Goal: Task Accomplishment & Management: Manage account settings

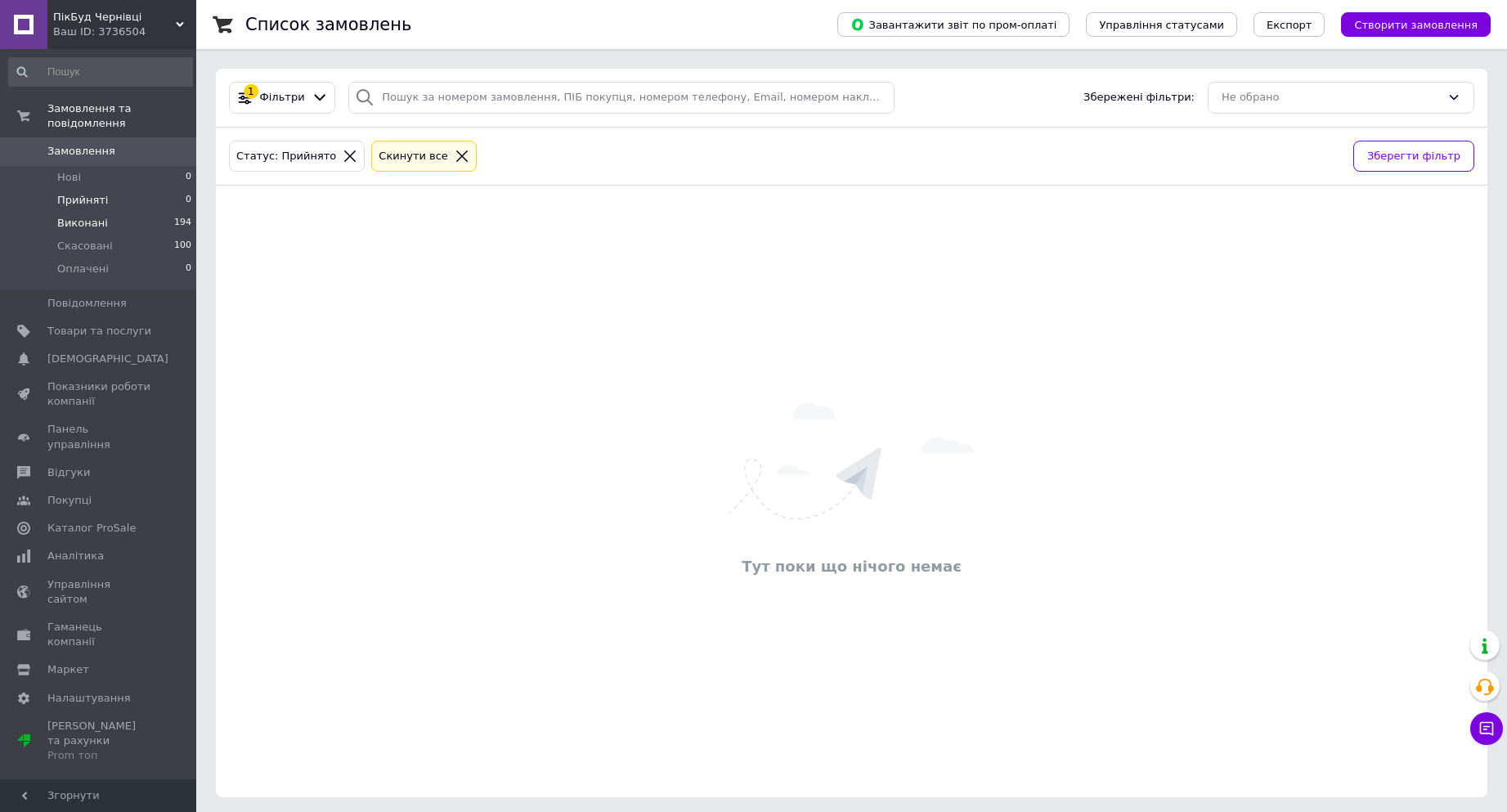
click at [77, 215] on span "Виконані" at bounding box center [83, 223] width 51 height 15
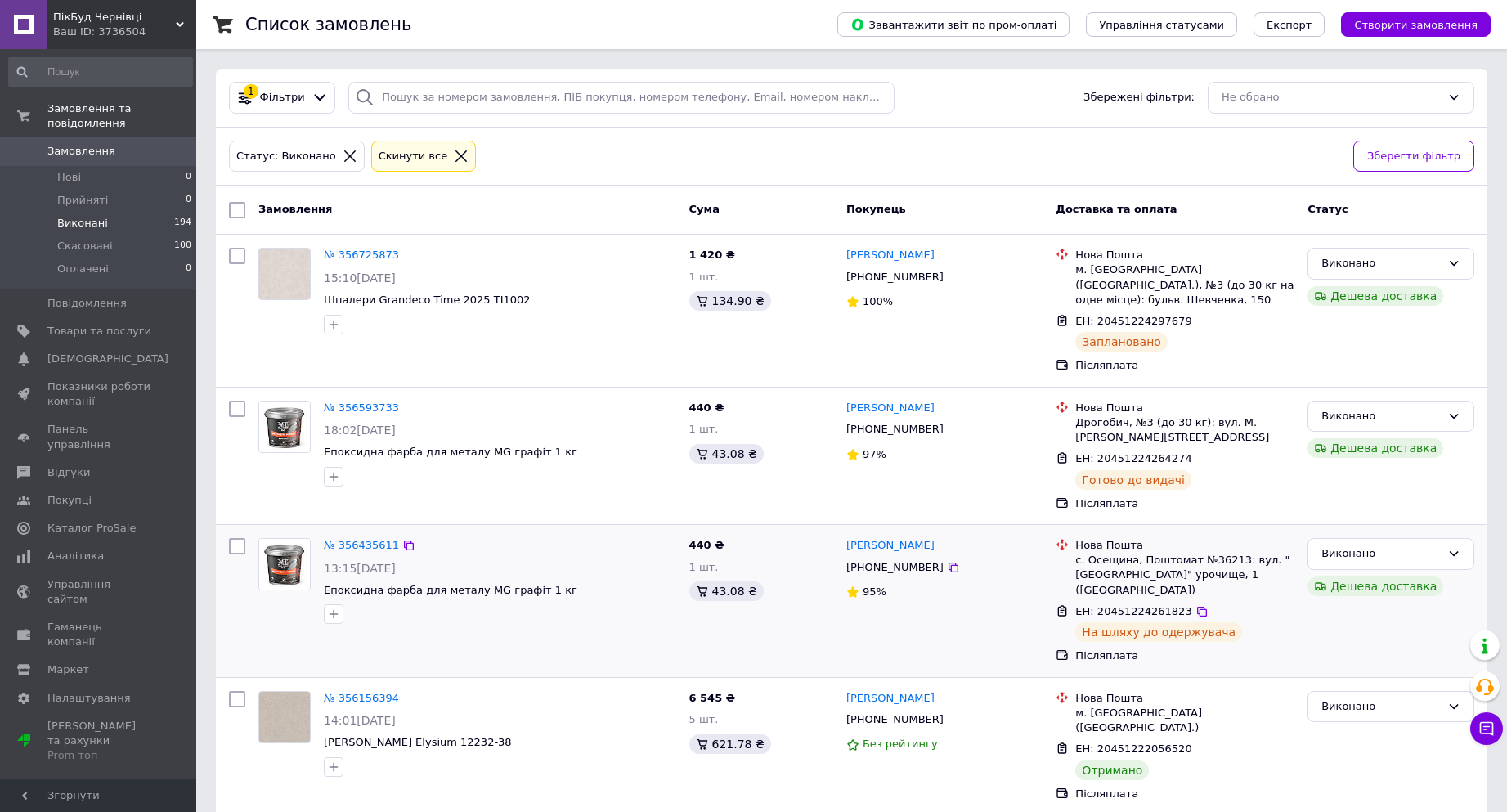
click at [361, 539] on link "№ 356435611" at bounding box center [361, 545] width 75 height 12
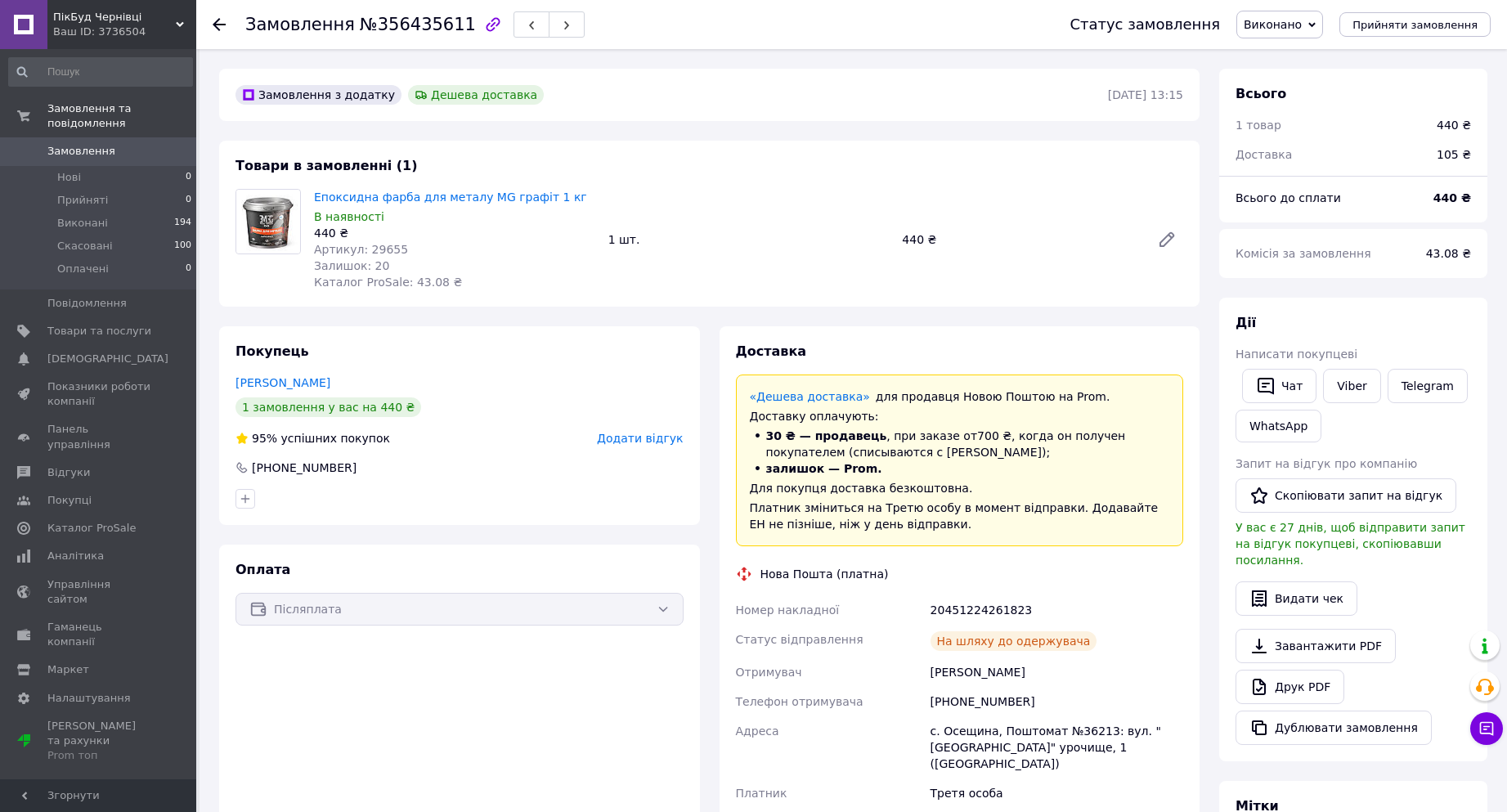
click at [219, 27] on icon at bounding box center [219, 24] width 13 height 13
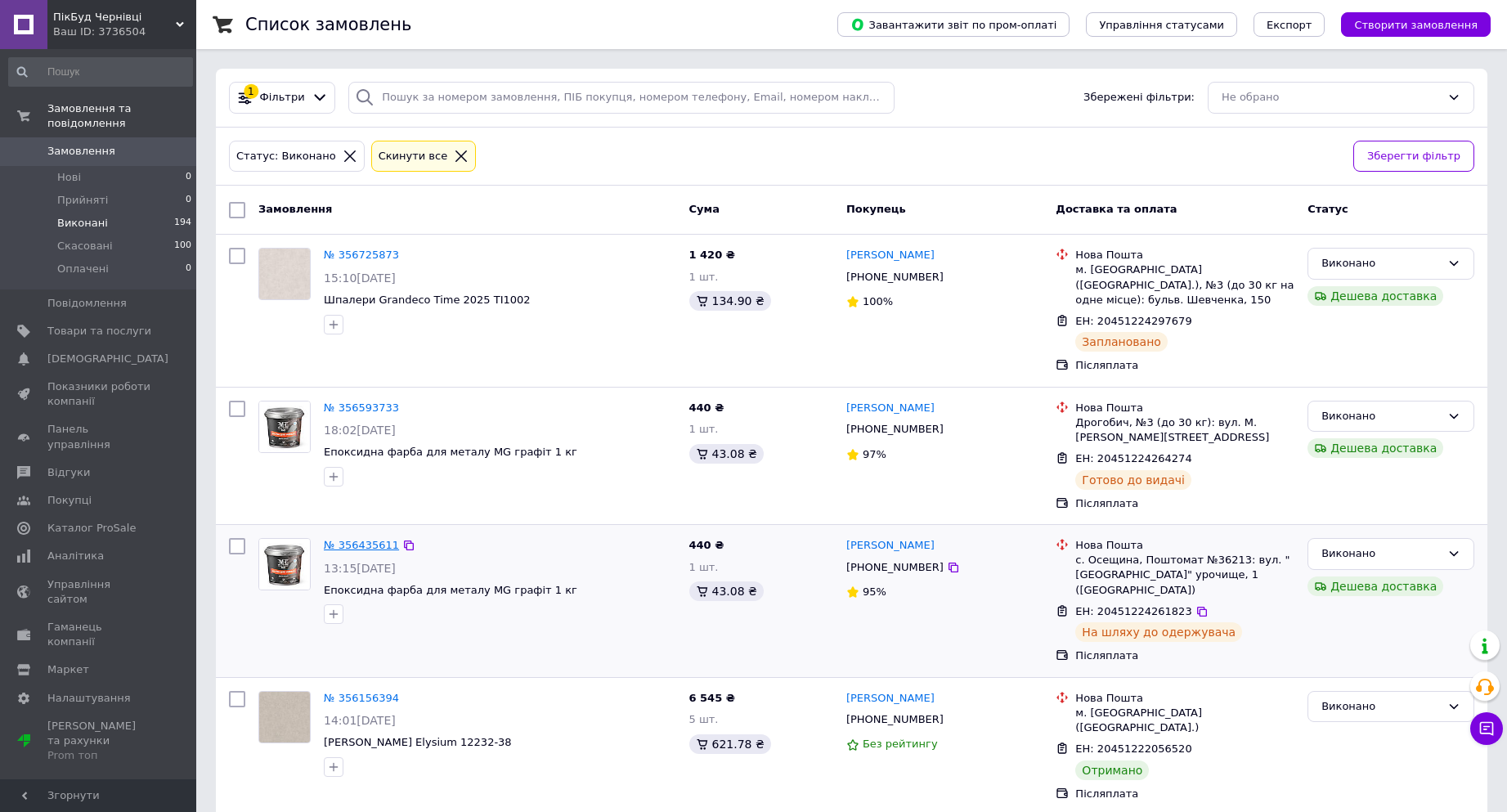
click at [376, 539] on link "№ 356435611" at bounding box center [361, 545] width 75 height 12
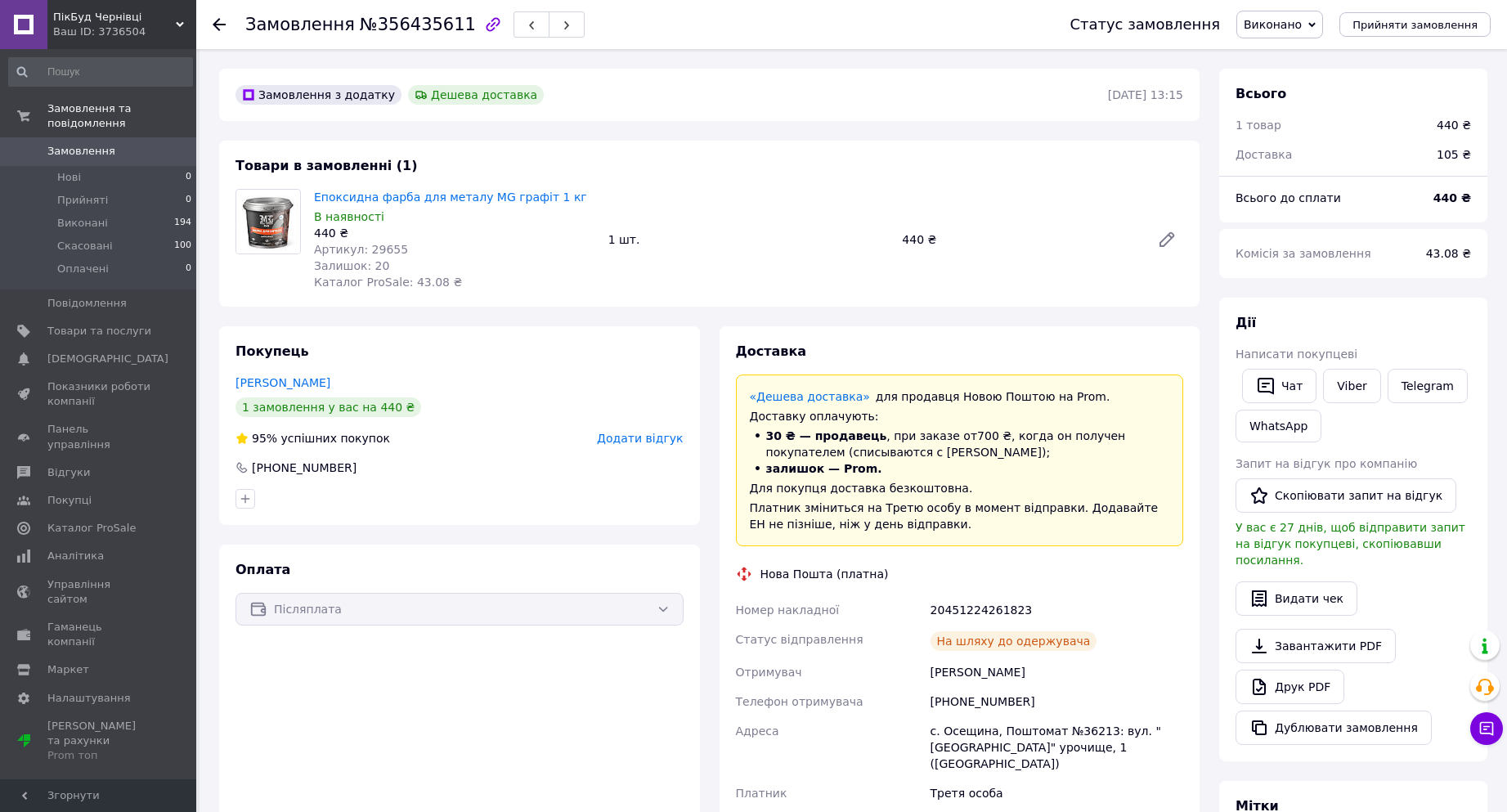
click at [999, 313] on div "Замовлення з додатку Дешева доставка [DATE] 13:15 Товари в замовленні (1) Епокс…" at bounding box center [709, 644] width 1000 height 1151
click at [567, 288] on div "Епоксидна фарба для металу MG графіт 1 кг В наявності 440 ₴ Артикул: 29655 Зали…" at bounding box center [455, 239] width 295 height 108
click at [91, 193] on span "Прийняті" at bounding box center [83, 200] width 51 height 15
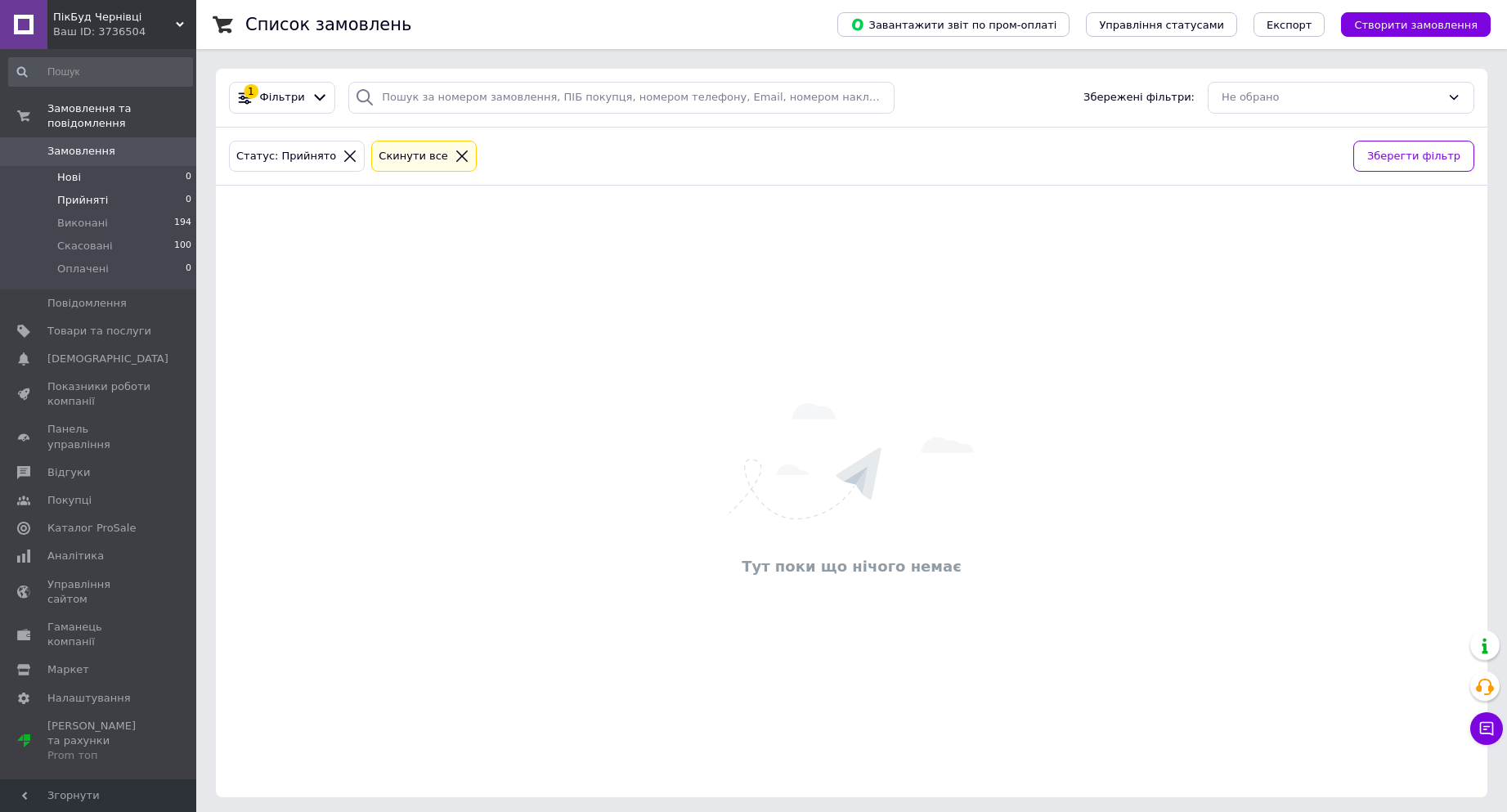
click at [105, 166] on li "Нові 0" at bounding box center [101, 177] width 201 height 23
